Goal: Information Seeking & Learning: Learn about a topic

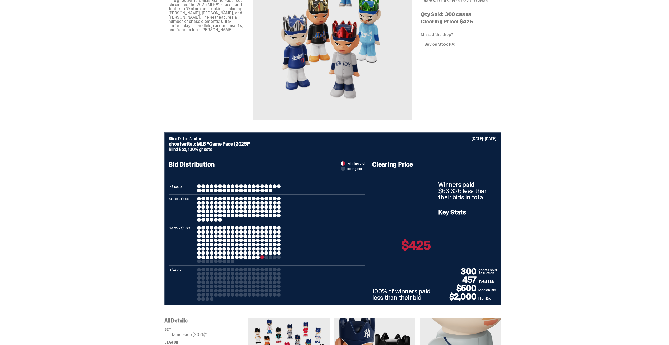
scroll to position [105, 0]
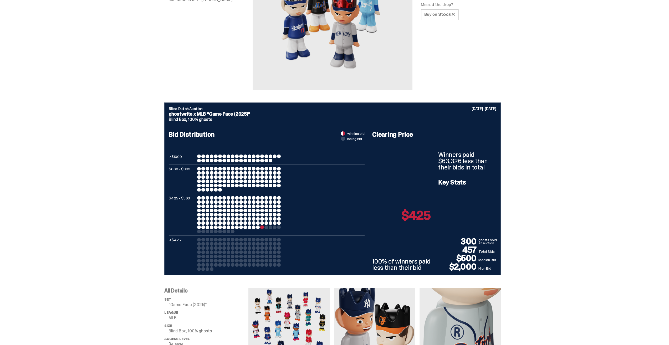
click at [271, 228] on div at bounding box center [271, 228] width 4 height 4
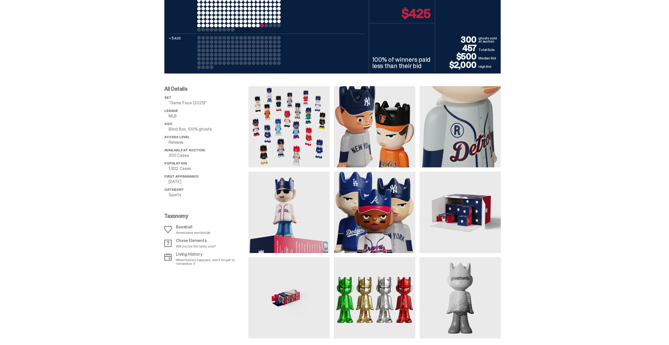
scroll to position [368, 0]
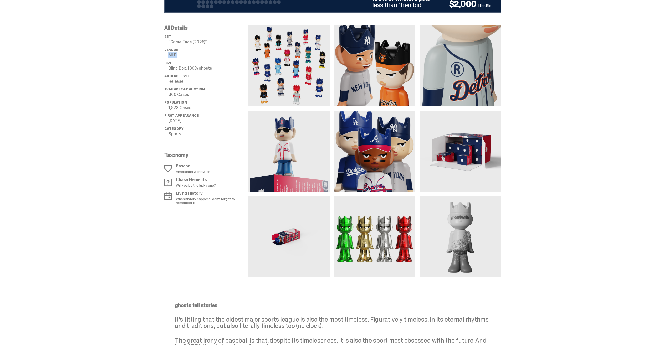
drag, startPoint x: 167, startPoint y: 55, endPoint x: 196, endPoint y: 56, distance: 29.5
click at [196, 56] on li "League MLB" at bounding box center [206, 52] width 84 height 9
click at [197, 56] on p "MLB" at bounding box center [209, 55] width 80 height 4
drag, startPoint x: 216, startPoint y: 70, endPoint x: 163, endPoint y: 70, distance: 53.1
click at [163, 70] on div "All Details set “Game Face (2025)” League MLB Size Blind Box, 100% ghosts Acces…" at bounding box center [332, 145] width 665 height 265
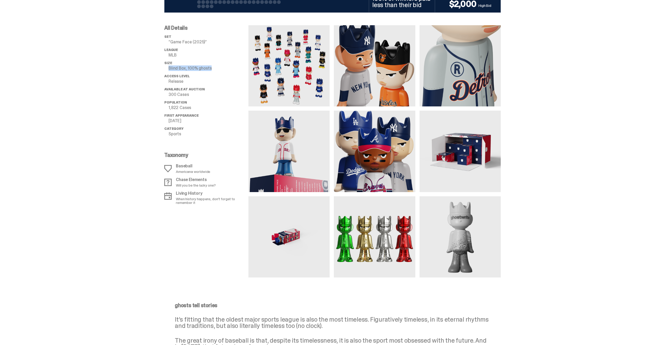
click at [163, 70] on div "All Details set “Game Face (2025)” League MLB Size Blind Box, 100% ghosts Acces…" at bounding box center [332, 145] width 665 height 265
drag, startPoint x: 162, startPoint y: 84, endPoint x: 204, endPoint y: 81, distance: 42.2
click at [204, 81] on div "All Details set “Game Face (2025)” League MLB Size Blind Box, 100% ghosts Acces…" at bounding box center [332, 145] width 665 height 265
click at [204, 81] on p "Release" at bounding box center [209, 81] width 80 height 4
click at [209, 107] on p "1,822 Cases" at bounding box center [209, 108] width 80 height 4
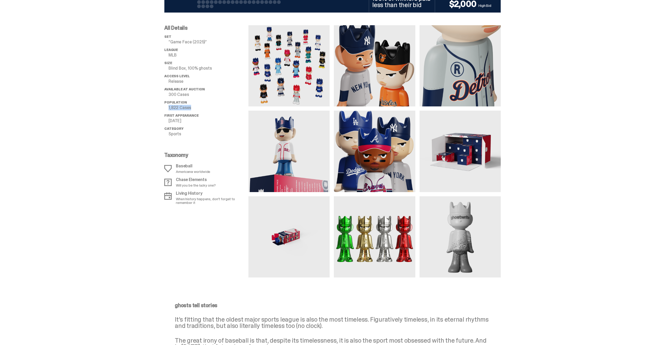
drag, startPoint x: 211, startPoint y: 109, endPoint x: 166, endPoint y: 105, distance: 44.6
click at [166, 105] on li "Population 1,822 Cases" at bounding box center [206, 104] width 84 height 9
drag, startPoint x: 166, startPoint y: 110, endPoint x: 205, endPoint y: 108, distance: 39.2
click at [205, 108] on ul "set “Game Face (2025)” League MLB Size Blind Box, 100% ghosts Access Level Rele…" at bounding box center [206, 87] width 84 height 105
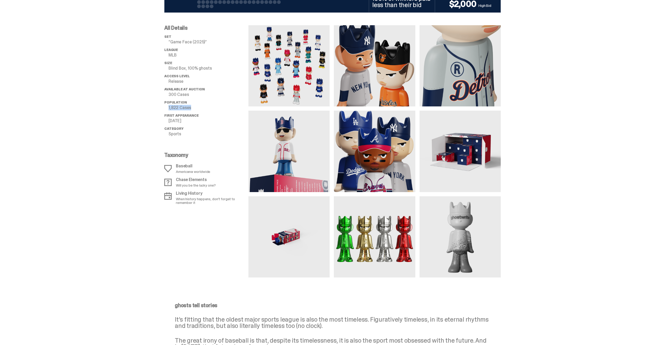
click at [206, 108] on p "1,822 Cases" at bounding box center [209, 108] width 80 height 4
drag, startPoint x: 210, startPoint y: 110, endPoint x: 166, endPoint y: 109, distance: 43.9
click at [166, 109] on div "All Details set “Game Face (2025)” League MLB Size Blind Box, 100% ghosts Acces…" at bounding box center [332, 145] width 665 height 265
drag, startPoint x: 166, startPoint y: 109, endPoint x: 199, endPoint y: 110, distance: 33.7
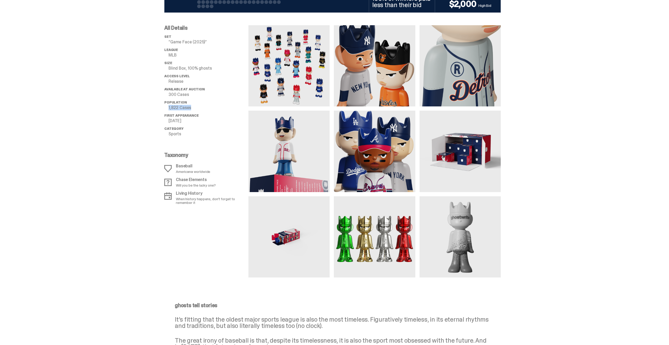
click at [199, 109] on div "All Details set “Game Face (2025)” League MLB Size Blind Box, 100% ghosts Acces…" at bounding box center [332, 145] width 665 height 265
click at [199, 110] on p "1,822 Cases" at bounding box center [209, 108] width 80 height 4
drag, startPoint x: 196, startPoint y: 111, endPoint x: 167, endPoint y: 108, distance: 29.3
click at [167, 108] on ul "set “Game Face (2025)” League MLB Size Blind Box, 100% ghosts Access Level Rele…" at bounding box center [206, 87] width 84 height 105
click at [167, 108] on li "Population 1,822 Cases" at bounding box center [206, 104] width 84 height 9
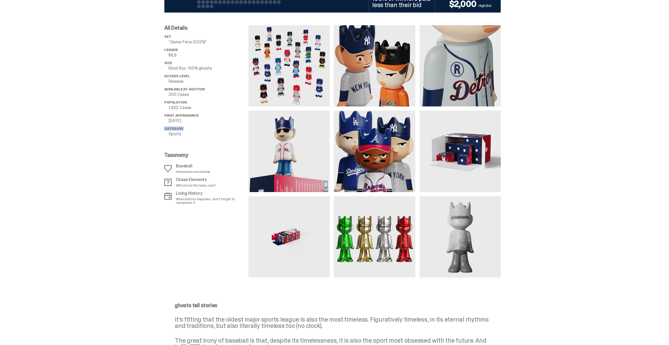
drag, startPoint x: 165, startPoint y: 125, endPoint x: 205, endPoint y: 126, distance: 40.2
click at [205, 126] on div "All Details set “Game Face (2025)” League MLB Size Blind Box, 100% ghosts Acces…" at bounding box center [332, 145] width 665 height 265
click at [205, 126] on ul "set “Game Face (2025)” League MLB Size Blind Box, 100% ghosts Access Level Rele…" at bounding box center [206, 87] width 84 height 105
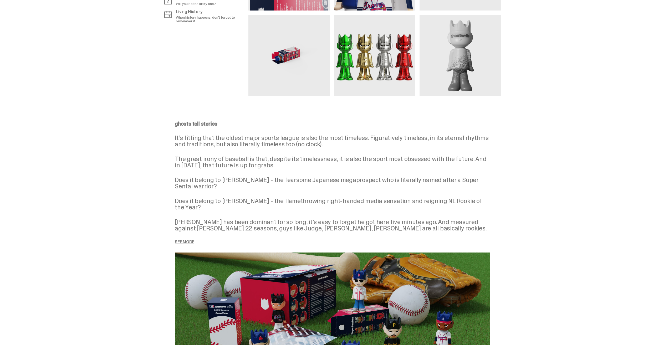
scroll to position [552, 0]
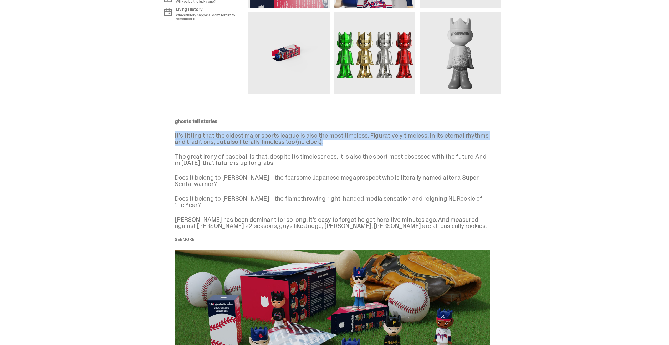
drag, startPoint x: 177, startPoint y: 135, endPoint x: 364, endPoint y: 144, distance: 187.5
click at [364, 144] on p "It’s fitting that the oldest major sports league is also the most timeless. Fig…" at bounding box center [333, 139] width 316 height 13
click at [362, 144] on p "It’s fitting that the oldest major sports league is also the most timeless. Fig…" at bounding box center [333, 139] width 316 height 13
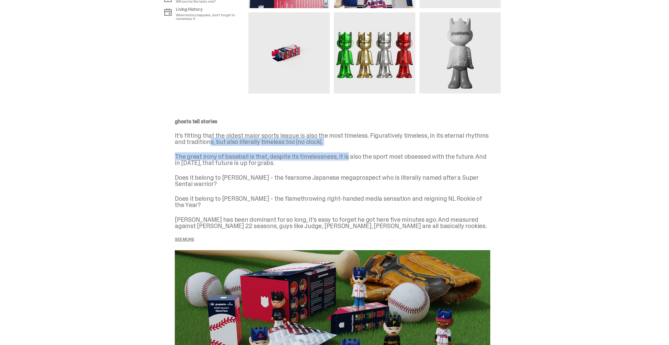
drag, startPoint x: 343, startPoint y: 147, endPoint x: 210, endPoint y: 142, distance: 132.4
click at [210, 142] on div "ghosts tell stories It’s fitting that the oldest major sports league is also th…" at bounding box center [333, 180] width 316 height 123
click at [210, 142] on p "It’s fitting that the oldest major sports league is also the most timeless. Fig…" at bounding box center [333, 139] width 316 height 13
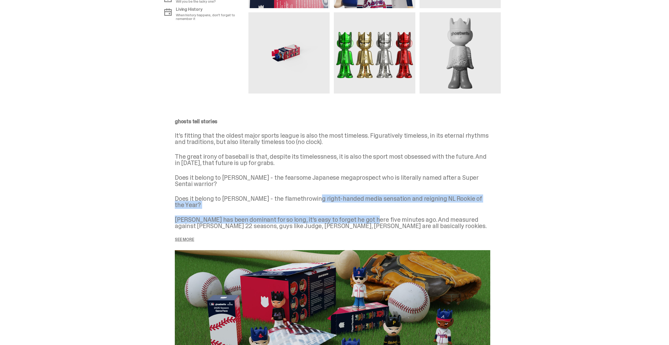
drag, startPoint x: 313, startPoint y: 196, endPoint x: 369, endPoint y: 215, distance: 58.8
click at [369, 215] on div "ghosts tell stories It’s fitting that the oldest major sports league is also th…" at bounding box center [333, 180] width 316 height 123
click at [369, 217] on p "[PERSON_NAME] has been dominant for so long, it’s easy to forget he got here fi…" at bounding box center [333, 223] width 316 height 13
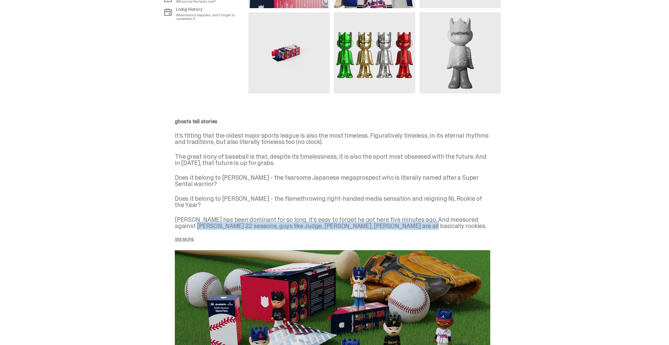
drag, startPoint x: 402, startPoint y: 219, endPoint x: 149, endPoint y: 221, distance: 253.0
click at [149, 221] on div "ghosts tell stories It’s fitting that the oldest major sports league is also th…" at bounding box center [332, 267] width 665 height 347
click at [189, 238] on p "See more" at bounding box center [333, 240] width 316 height 4
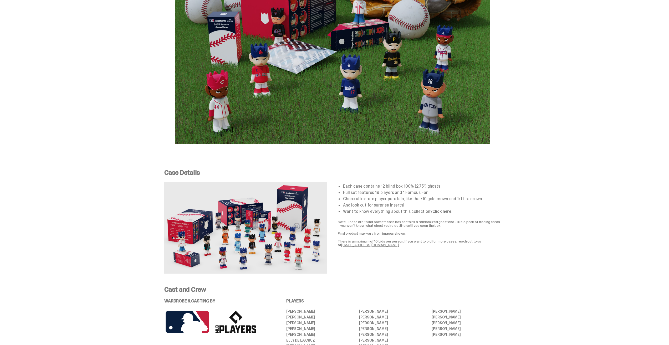
scroll to position [894, 0]
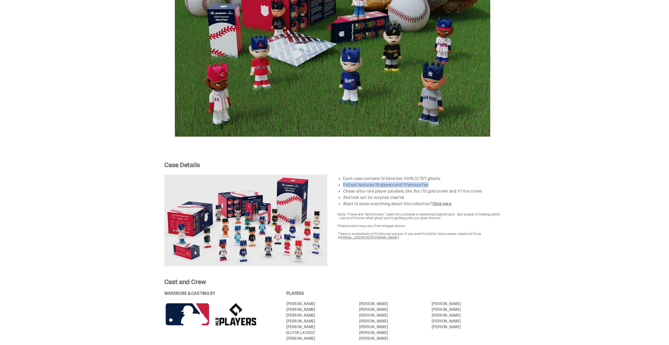
drag, startPoint x: 341, startPoint y: 178, endPoint x: 435, endPoint y: 179, distance: 93.1
click at [435, 183] on li "Full set features 19 players and 1 Famous Fan" at bounding box center [422, 185] width 158 height 4
drag, startPoint x: 438, startPoint y: 179, endPoint x: 345, endPoint y: 180, distance: 93.1
click at [345, 180] on div "Each case contains 12 blind box 100% (2.75”) ghosts Full set features 19 player…" at bounding box center [419, 191] width 163 height 29
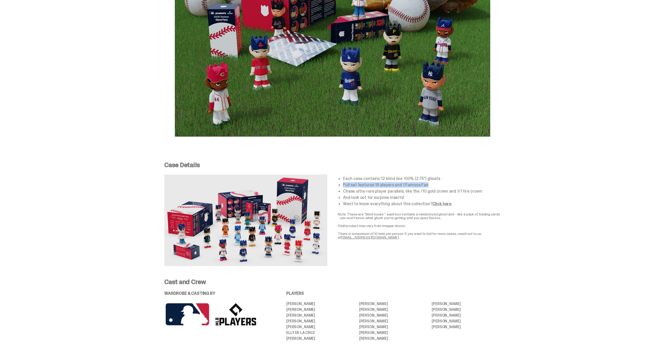
click at [345, 180] on div "Each case contains 12 blind box 100% (2.75”) ghosts Full set features 19 player…" at bounding box center [419, 191] width 163 height 29
drag, startPoint x: 345, startPoint y: 184, endPoint x: 490, endPoint y: 184, distance: 144.4
click at [490, 189] on li "Chase ultra-rare player parallels, like the /10 gold crown and 1/1 fire crown" at bounding box center [422, 191] width 158 height 4
copy li "Chase ultra-rare player parallels, like the /10 gold crown and 1/1 fire crown"
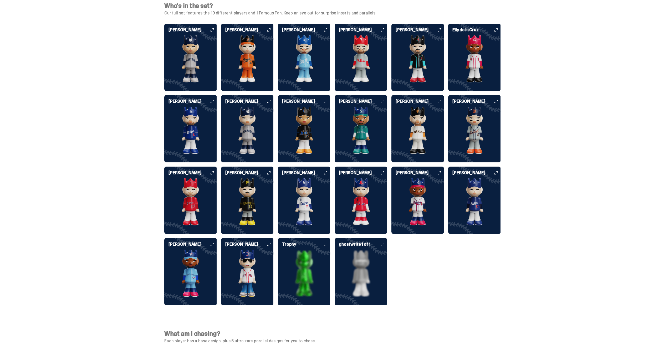
scroll to position [1368, 0]
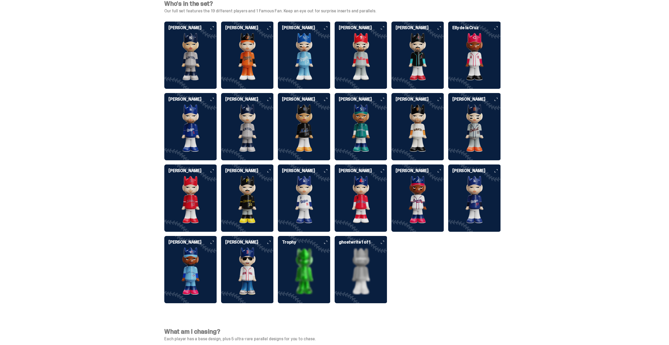
click at [302, 259] on img at bounding box center [304, 271] width 53 height 47
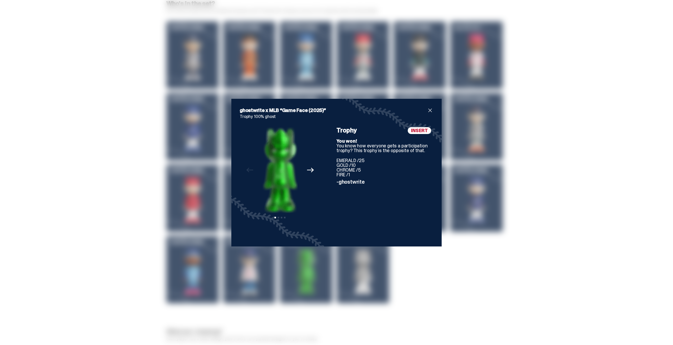
drag, startPoint x: 358, startPoint y: 151, endPoint x: 412, endPoint y: 179, distance: 60.9
click at [412, 179] on div "INSERT Trophy You won! You know how everyone gets a participation trophy? This …" at bounding box center [385, 182] width 97 height 111
click at [412, 179] on p "-ghostwrite" at bounding box center [385, 181] width 97 height 5
click at [431, 110] on span "close" at bounding box center [430, 110] width 6 height 6
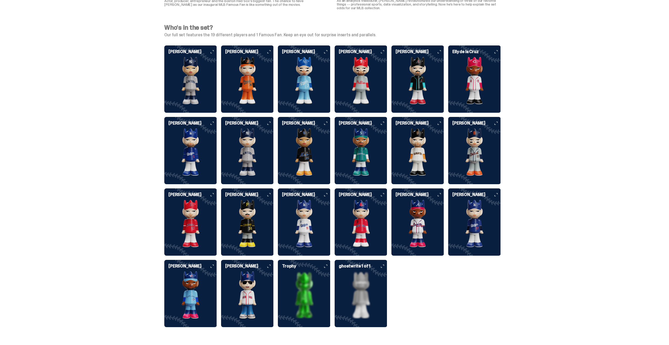
scroll to position [1341, 0]
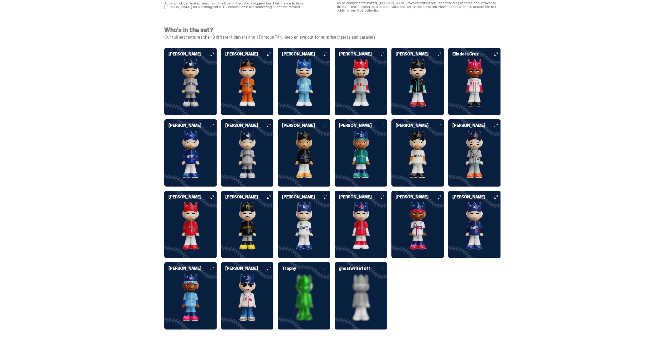
drag, startPoint x: 568, startPoint y: 166, endPoint x: 566, endPoint y: 161, distance: 5.5
click at [568, 166] on div "Who's in the set? Our full set features the 19 different players and 1 Famous F…" at bounding box center [332, 182] width 665 height 322
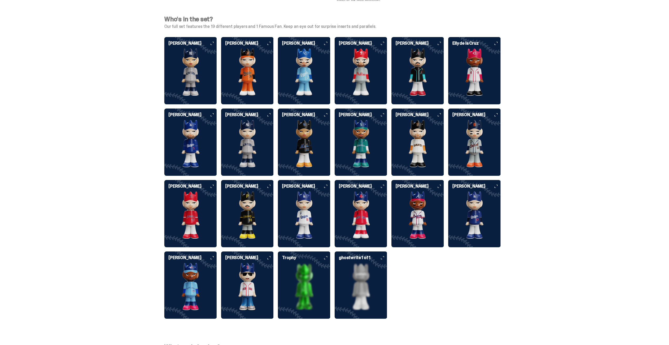
scroll to position [1351, 0]
